Goal: Information Seeking & Learning: Understand process/instructions

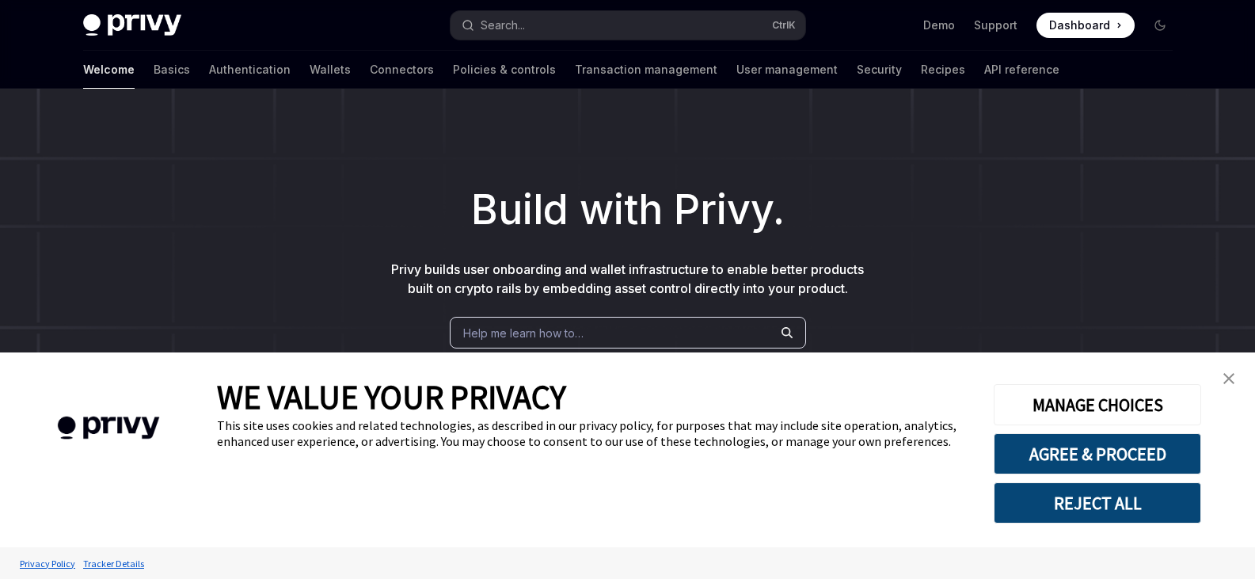
scroll to position [42, 0]
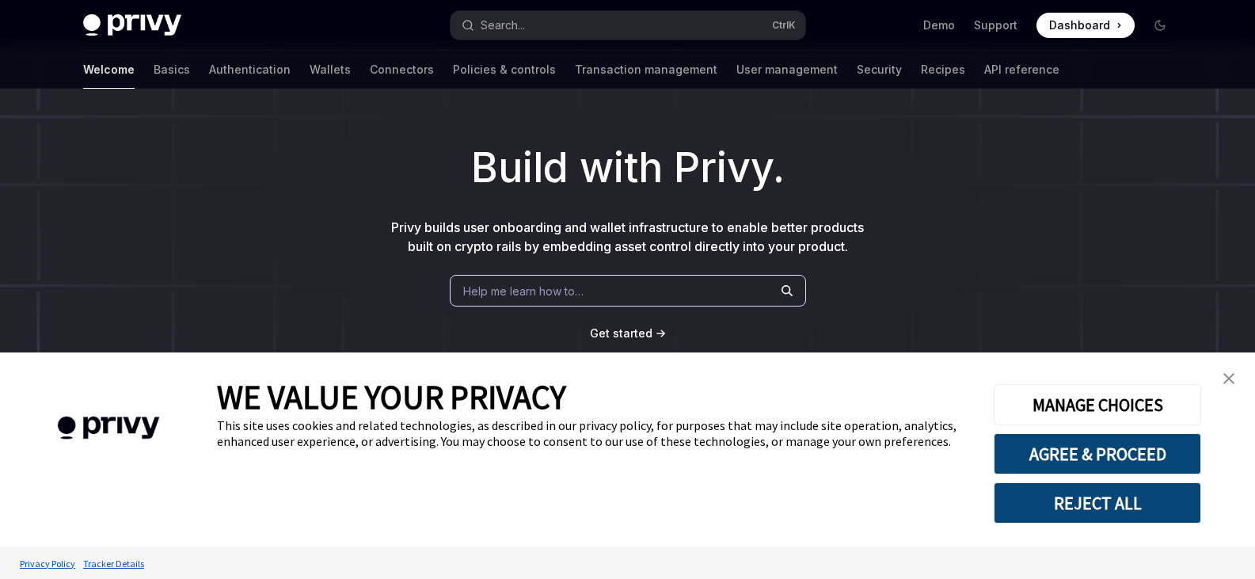
click at [1233, 374] on link "close banner" at bounding box center [1229, 379] width 32 height 32
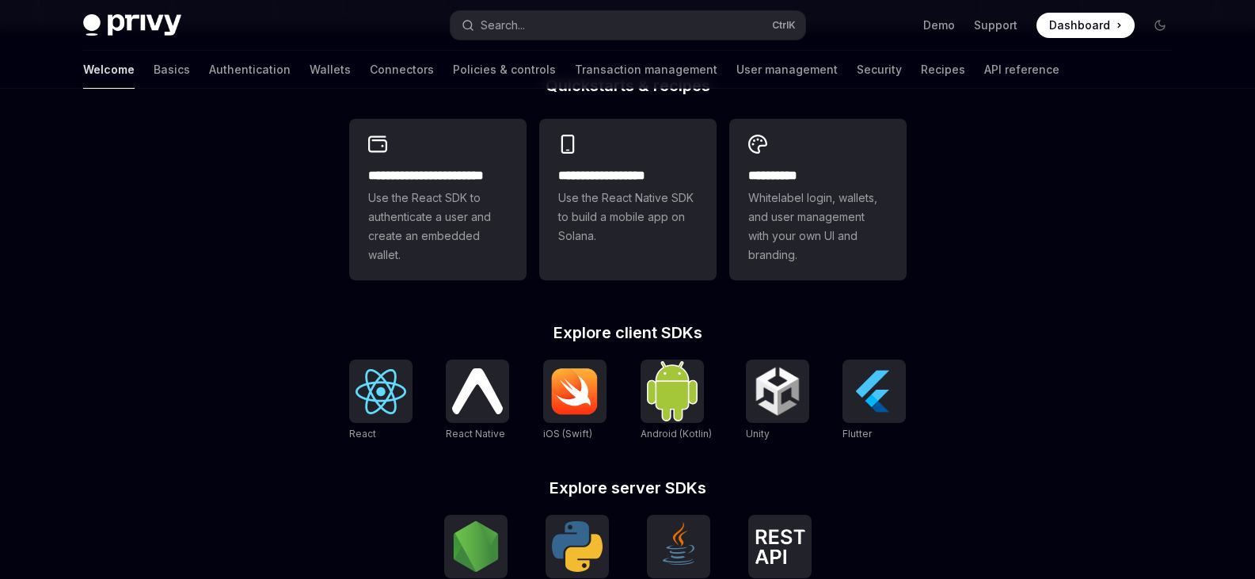
scroll to position [420, 0]
click at [396, 378] on img at bounding box center [380, 392] width 51 height 45
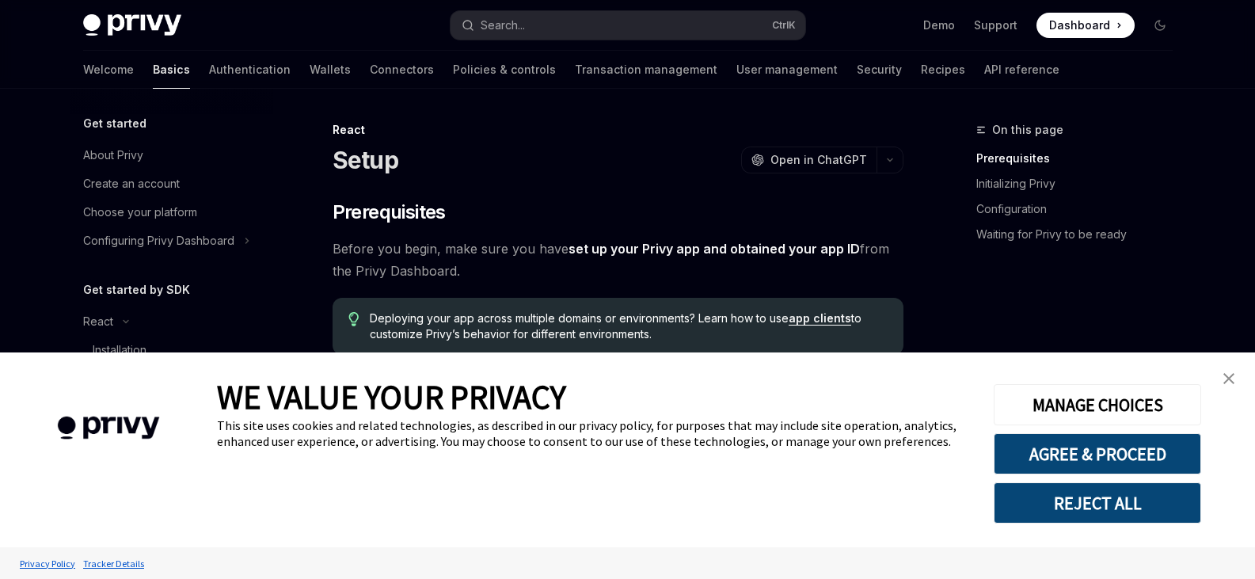
click at [1224, 381] on img "close banner" at bounding box center [1228, 378] width 11 height 11
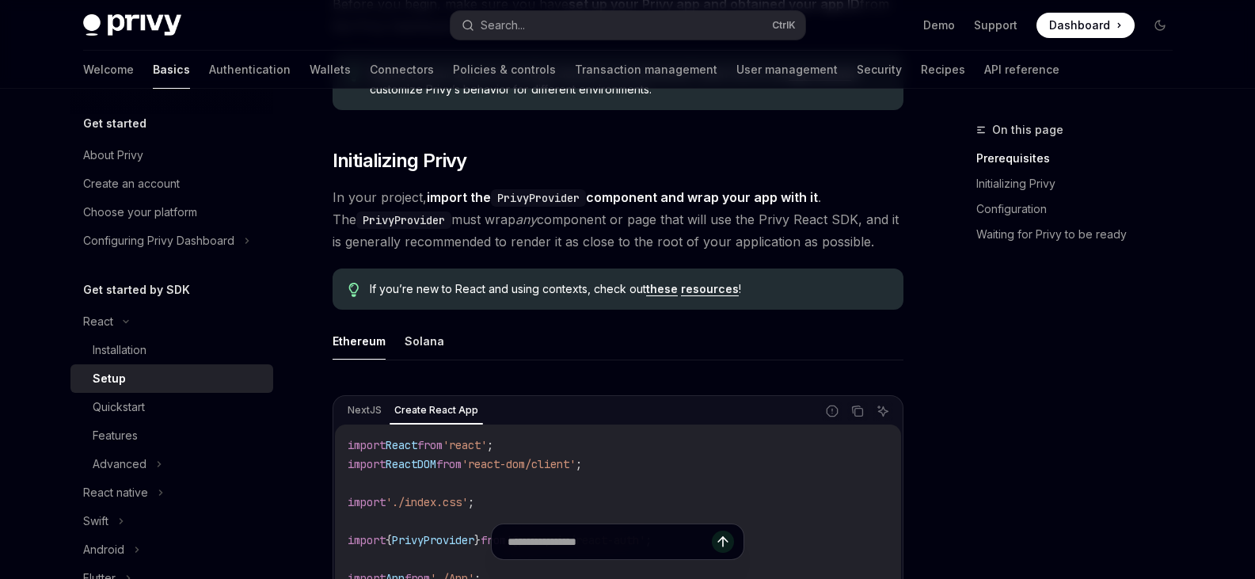
scroll to position [245, 0]
drag, startPoint x: 479, startPoint y: 226, endPoint x: 514, endPoint y: 222, distance: 35.2
click at [501, 224] on span "In your project, import the PrivyProvider component and wrap your app with it .…" at bounding box center [617, 219] width 571 height 66
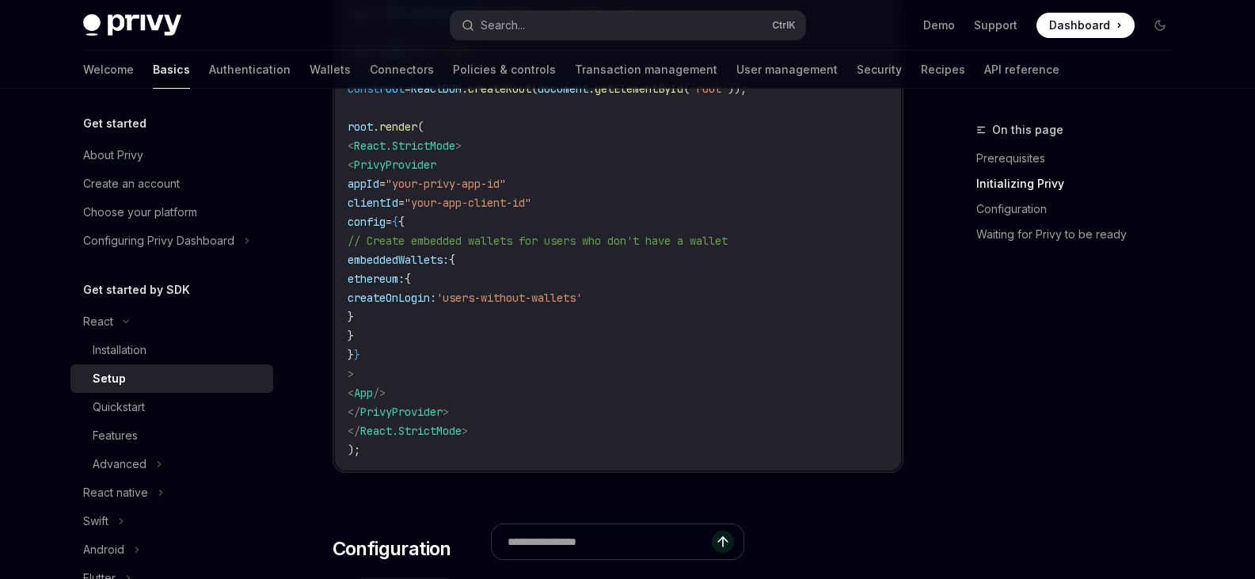
scroll to position [771, 0]
drag, startPoint x: 372, startPoint y: 163, endPoint x: 508, endPoint y: 408, distance: 280.6
click at [508, 408] on code "import React from 'react' ; import ReactDOM from 'react-dom/client' ; import '.…" at bounding box center [617, 184] width 541 height 551
copy code "< PrivyProvider appId = "your-privy-app-id" clientId = "your-app-client-id" con…"
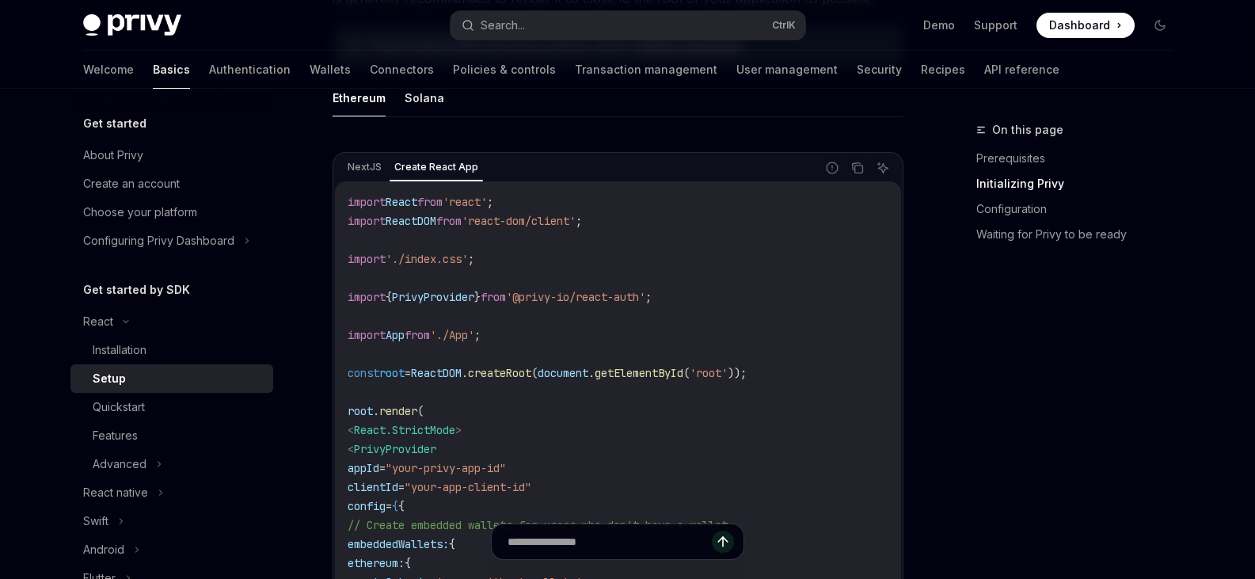
scroll to position [488, 0]
click at [442, 310] on code "import React from 'react' ; import ReactDOM from 'react-dom/client' ; import '.…" at bounding box center [617, 467] width 541 height 551
click at [498, 288] on code "import React from 'react' ; import ReactDOM from 'react-dom/client' ; import '.…" at bounding box center [617, 467] width 541 height 551
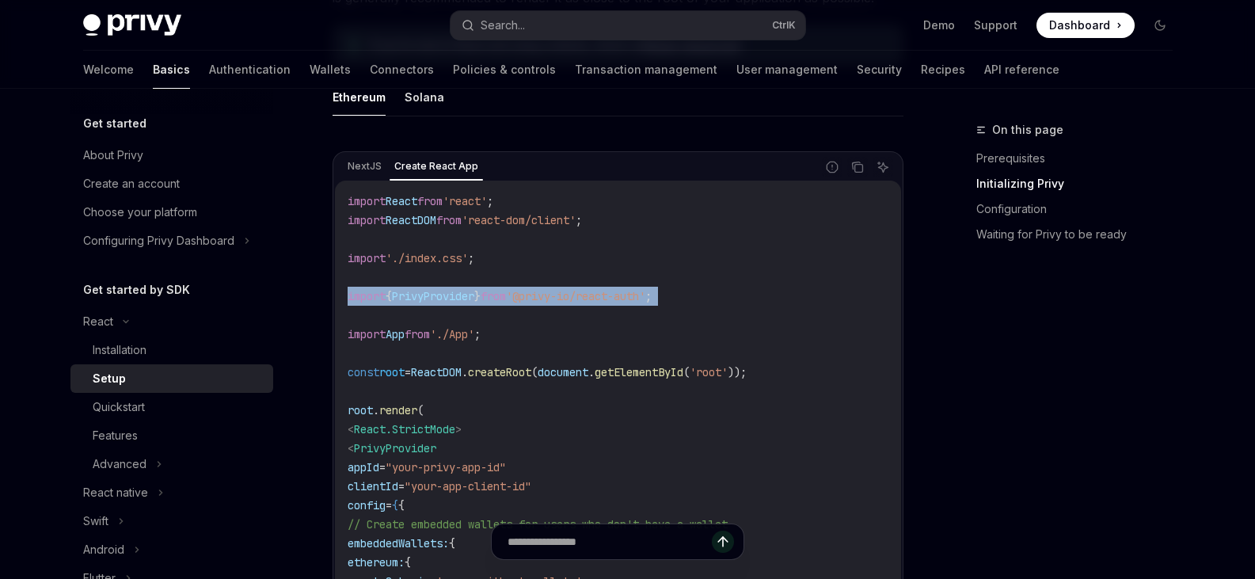
click at [498, 288] on code "import React from 'react' ; import ReactDOM from 'react-dom/client' ; import '.…" at bounding box center [617, 467] width 541 height 551
copy code "import { PrivyProvider } from '@privy-io/react-auth' ;"
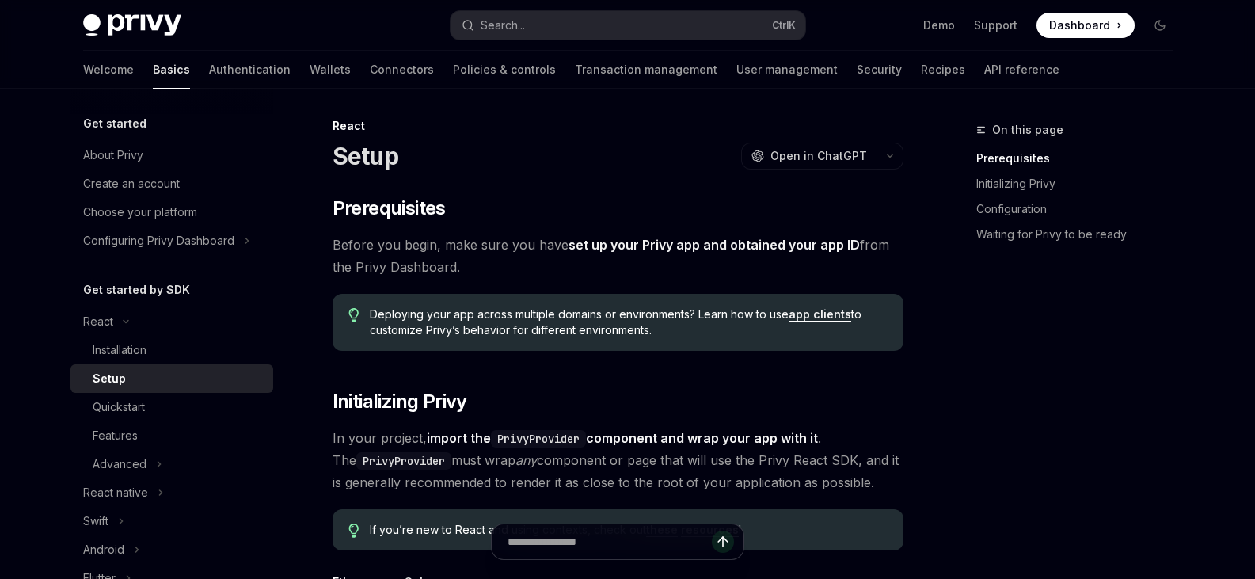
scroll to position [3, 0]
click at [887, 155] on icon "button" at bounding box center [889, 157] width 19 height 6
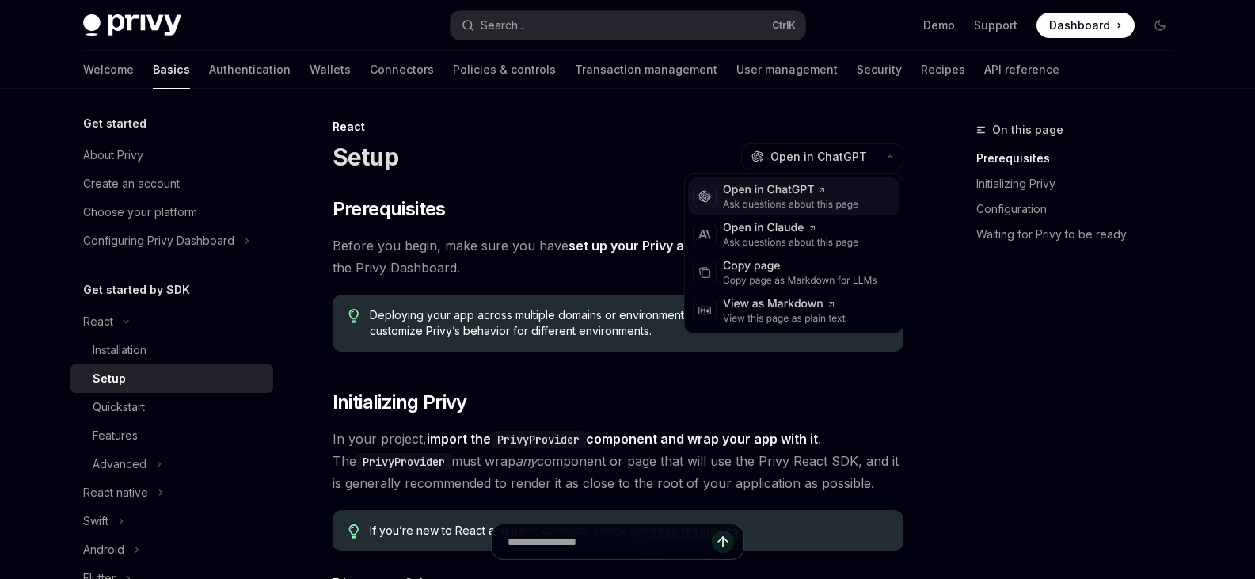
click at [840, 188] on div "Open in ChatGPT" at bounding box center [790, 190] width 135 height 16
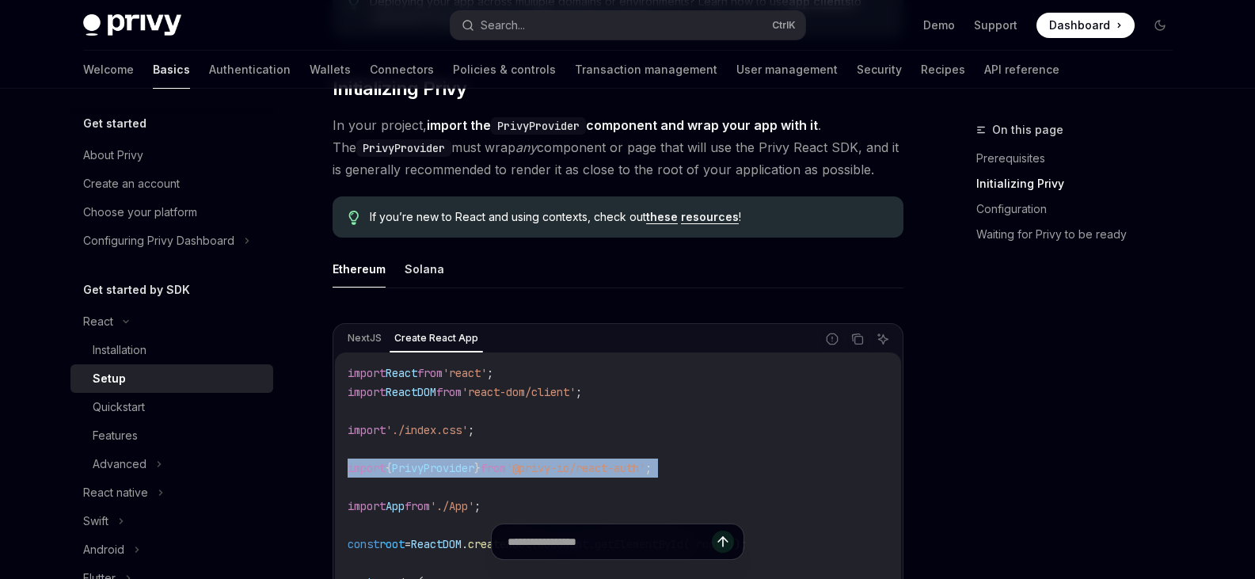
scroll to position [316, 0]
drag, startPoint x: 187, startPoint y: 350, endPoint x: 218, endPoint y: 329, distance: 37.8
click at [187, 350] on div "Installation" at bounding box center [178, 349] width 171 height 19
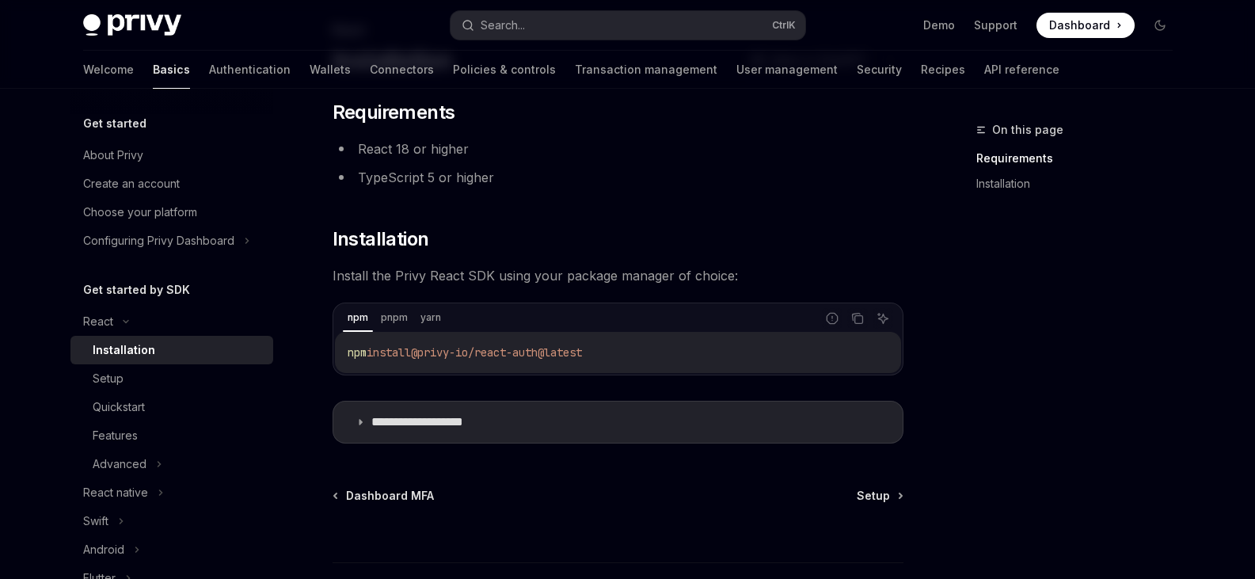
scroll to position [101, 0]
click at [857, 318] on icon "Copy the contents from the code block" at bounding box center [857, 316] width 13 height 13
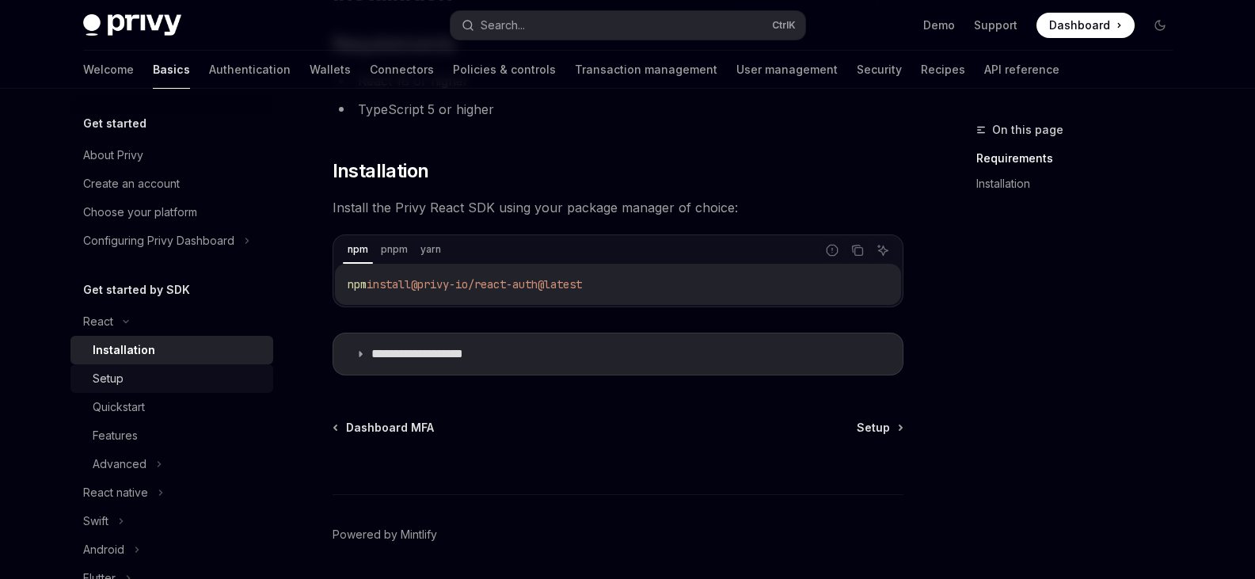
click at [116, 378] on div "Setup" at bounding box center [108, 378] width 31 height 19
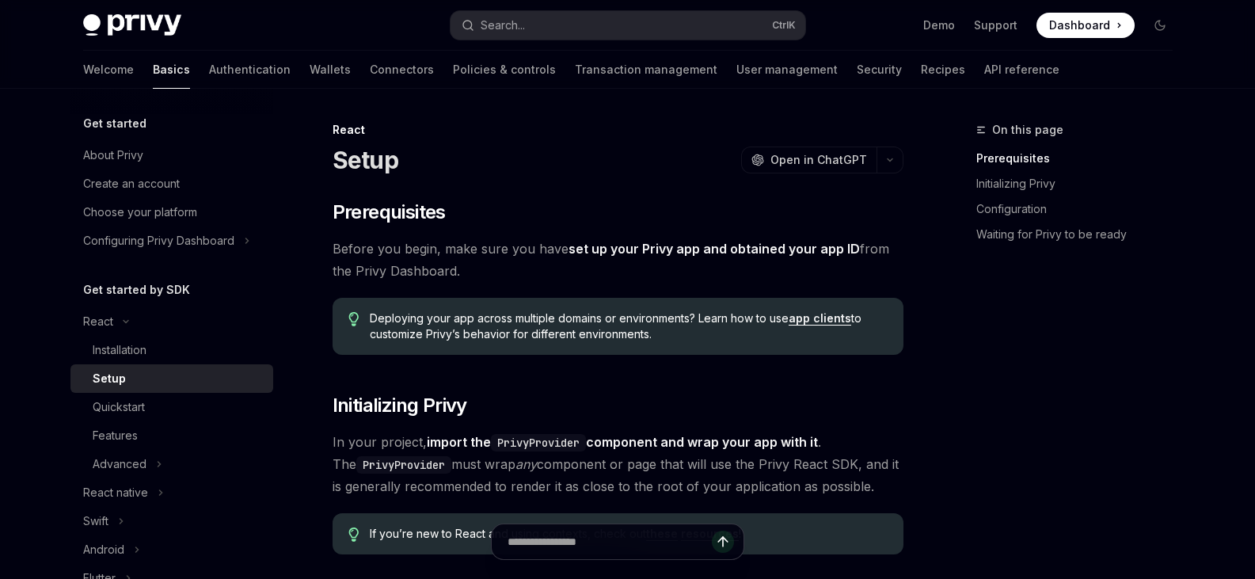
type textarea "*"
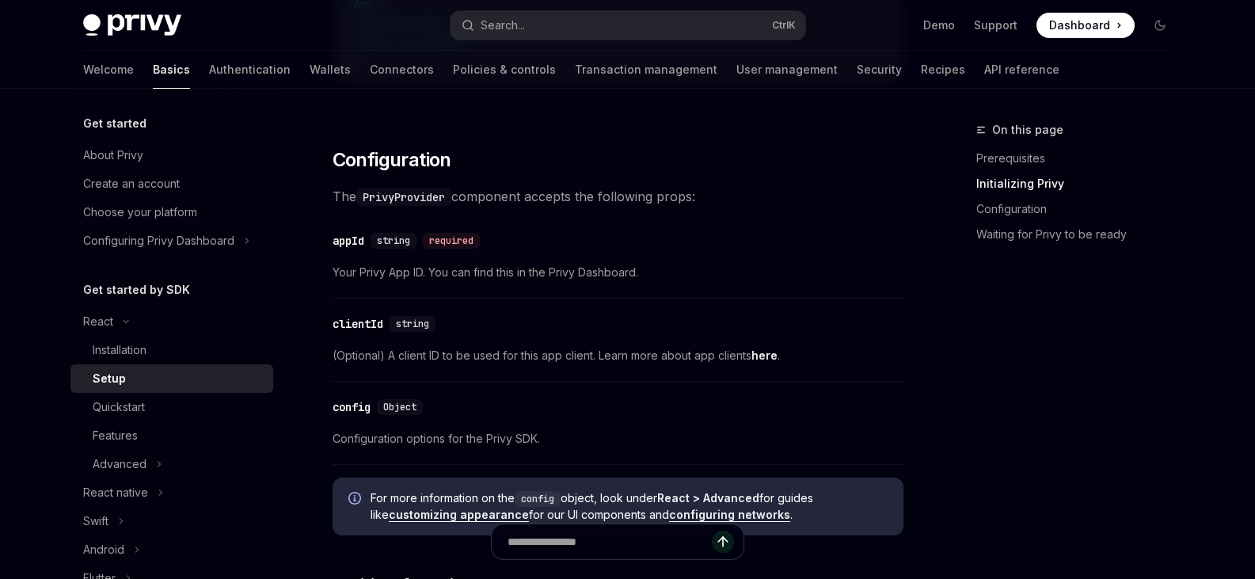
scroll to position [1160, 0]
